Goal: Transaction & Acquisition: Purchase product/service

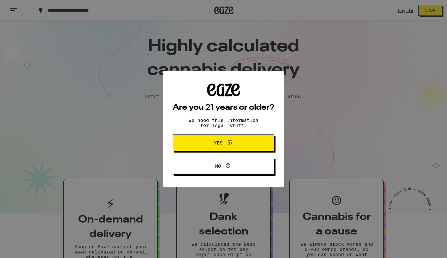
click at [405, 11] on div "Are you 21 years or older? We need this information for legal stuff. Yes No" at bounding box center [223, 129] width 447 height 258
click at [244, 137] on button "Yes" at bounding box center [223, 143] width 101 height 17
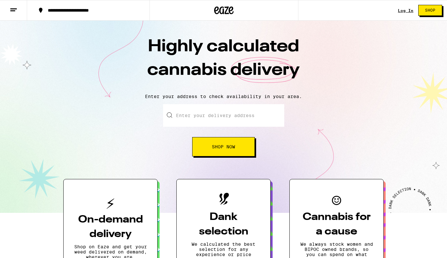
click at [403, 11] on link "Log In" at bounding box center [405, 10] width 15 height 4
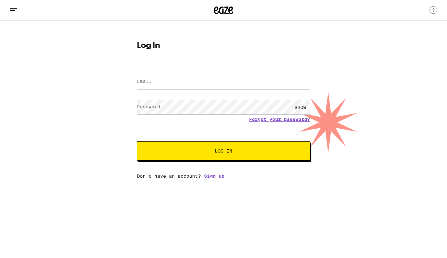
type input "[EMAIL_ADDRESS][DOMAIN_NAME]"
click at [223, 152] on button "Log In" at bounding box center [223, 150] width 173 height 19
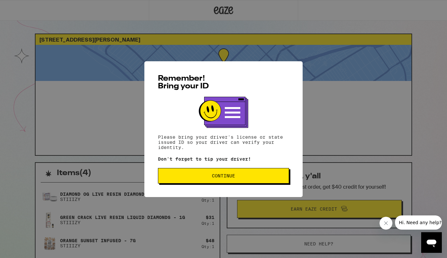
click at [201, 178] on span "Continue" at bounding box center [223, 176] width 120 height 5
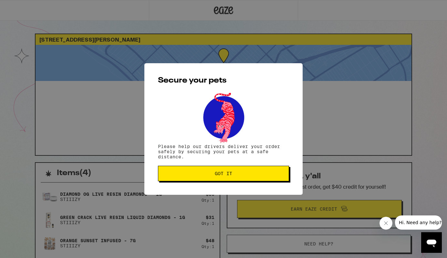
click at [200, 176] on span "Got it" at bounding box center [223, 173] width 120 height 5
